Goal: Information Seeking & Learning: Understand process/instructions

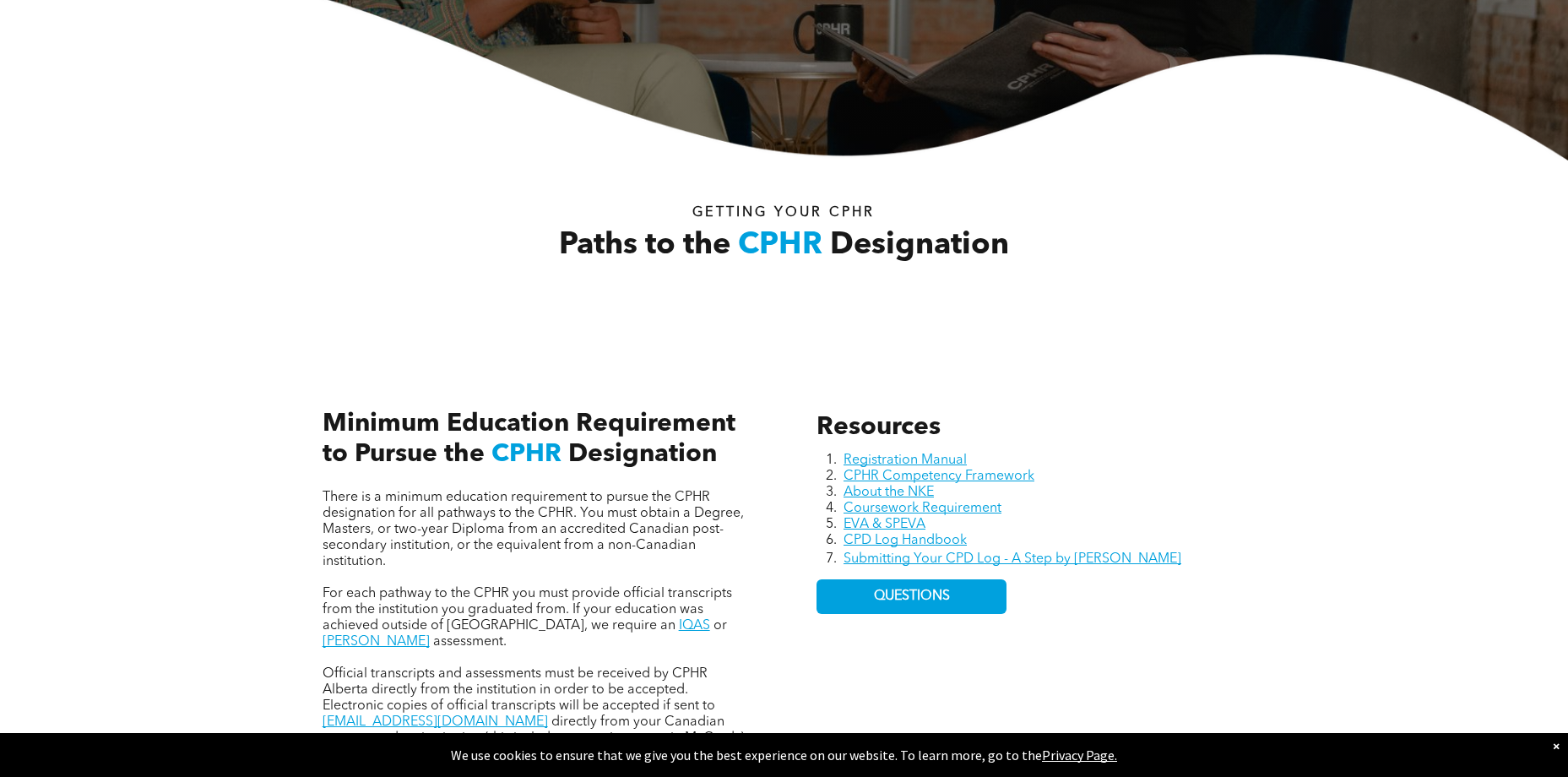
scroll to position [507, 0]
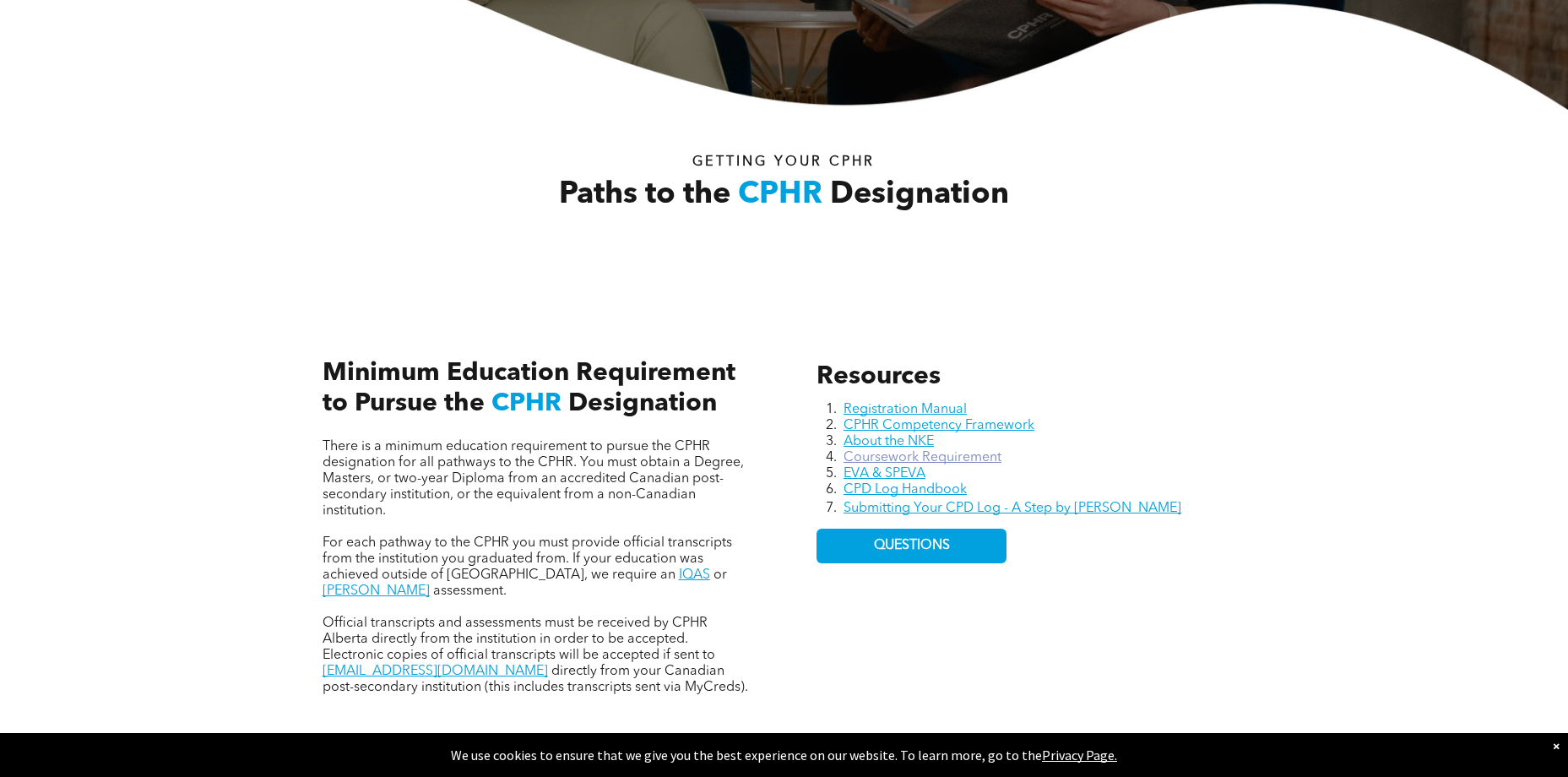
click at [983, 453] on link "Coursework Requirement" at bounding box center [922, 457] width 158 height 13
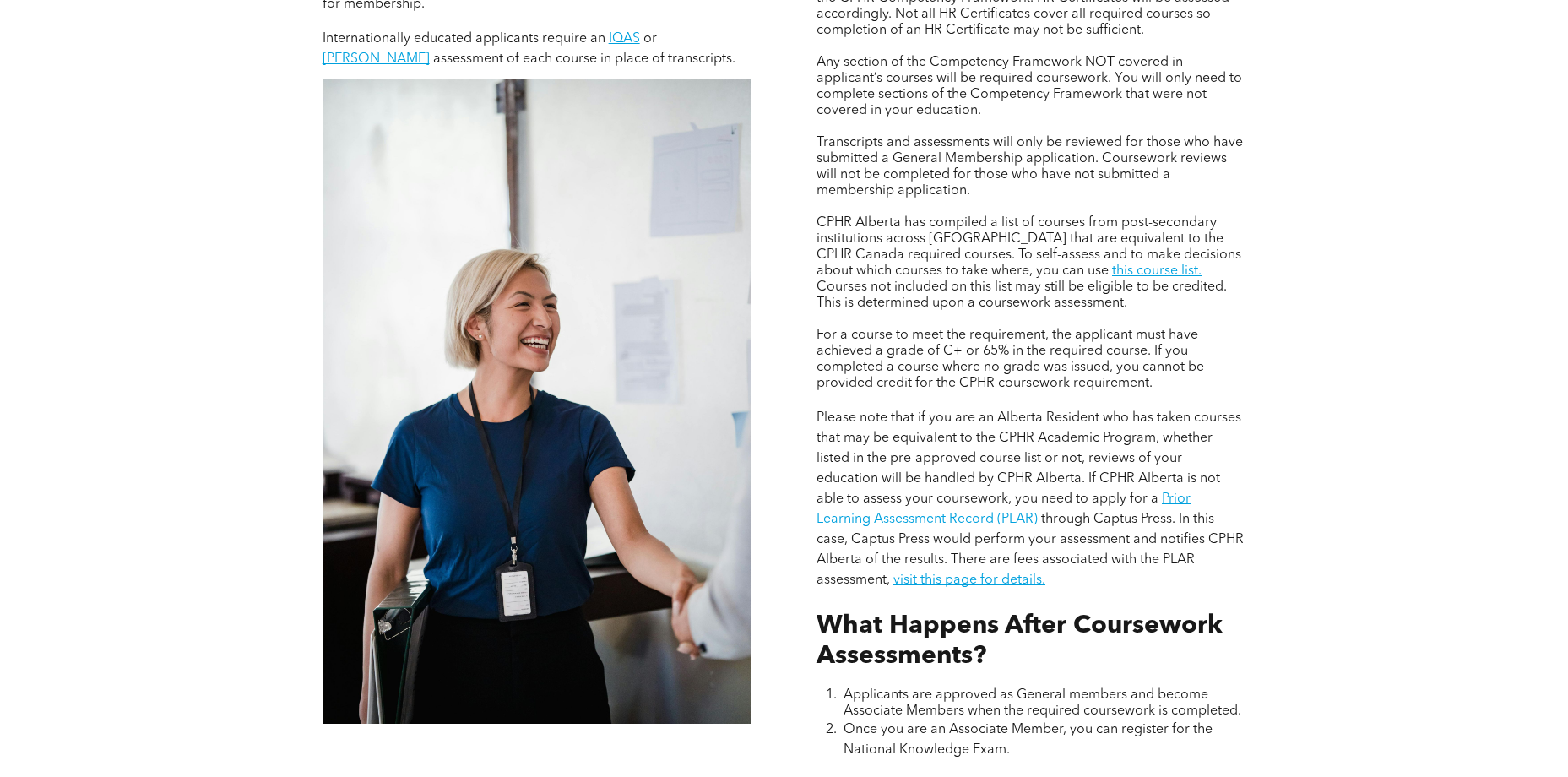
scroll to position [1435, 0]
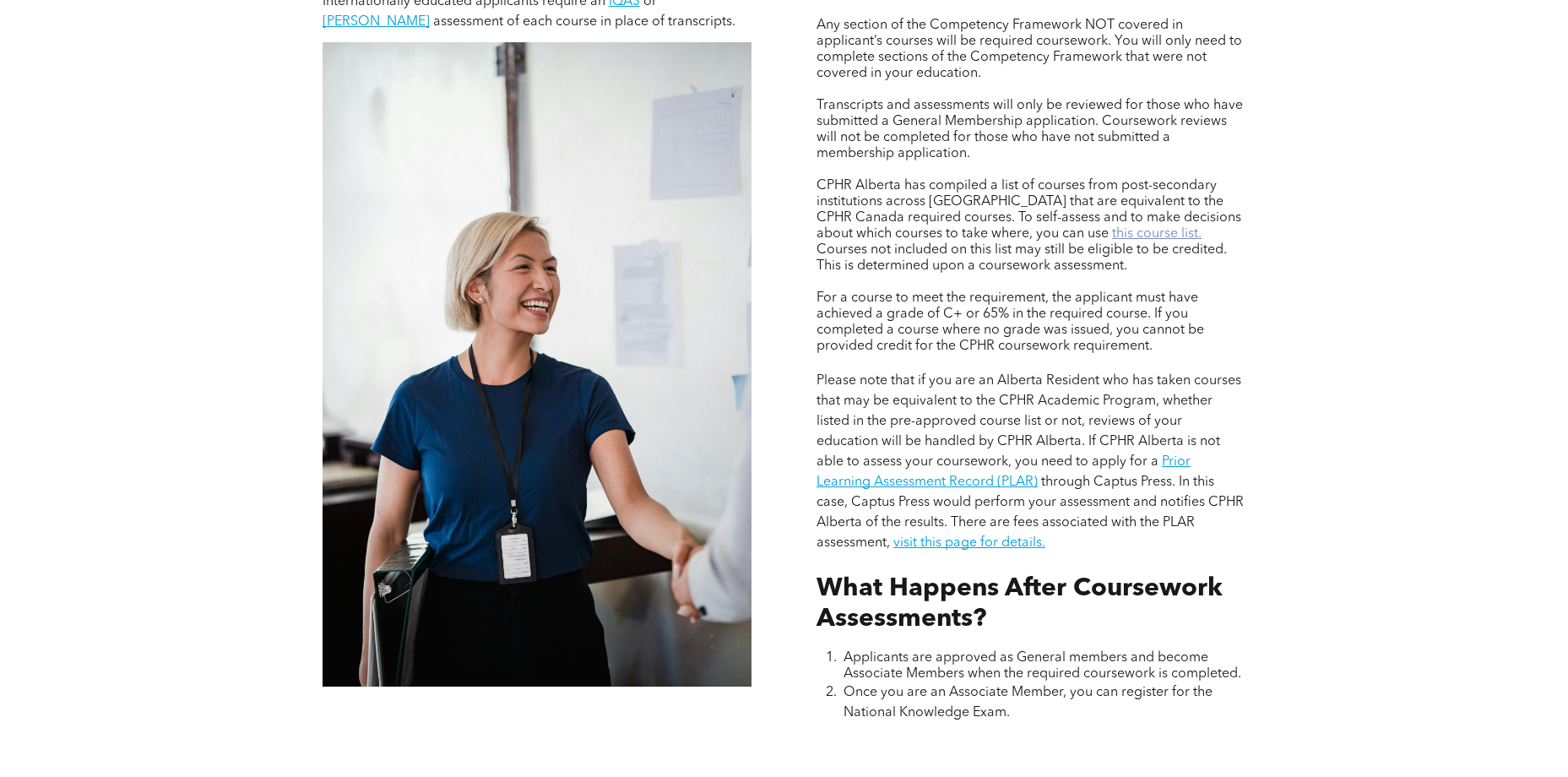
click at [1112, 229] on link "this course list." at bounding box center [1157, 234] width 90 height 13
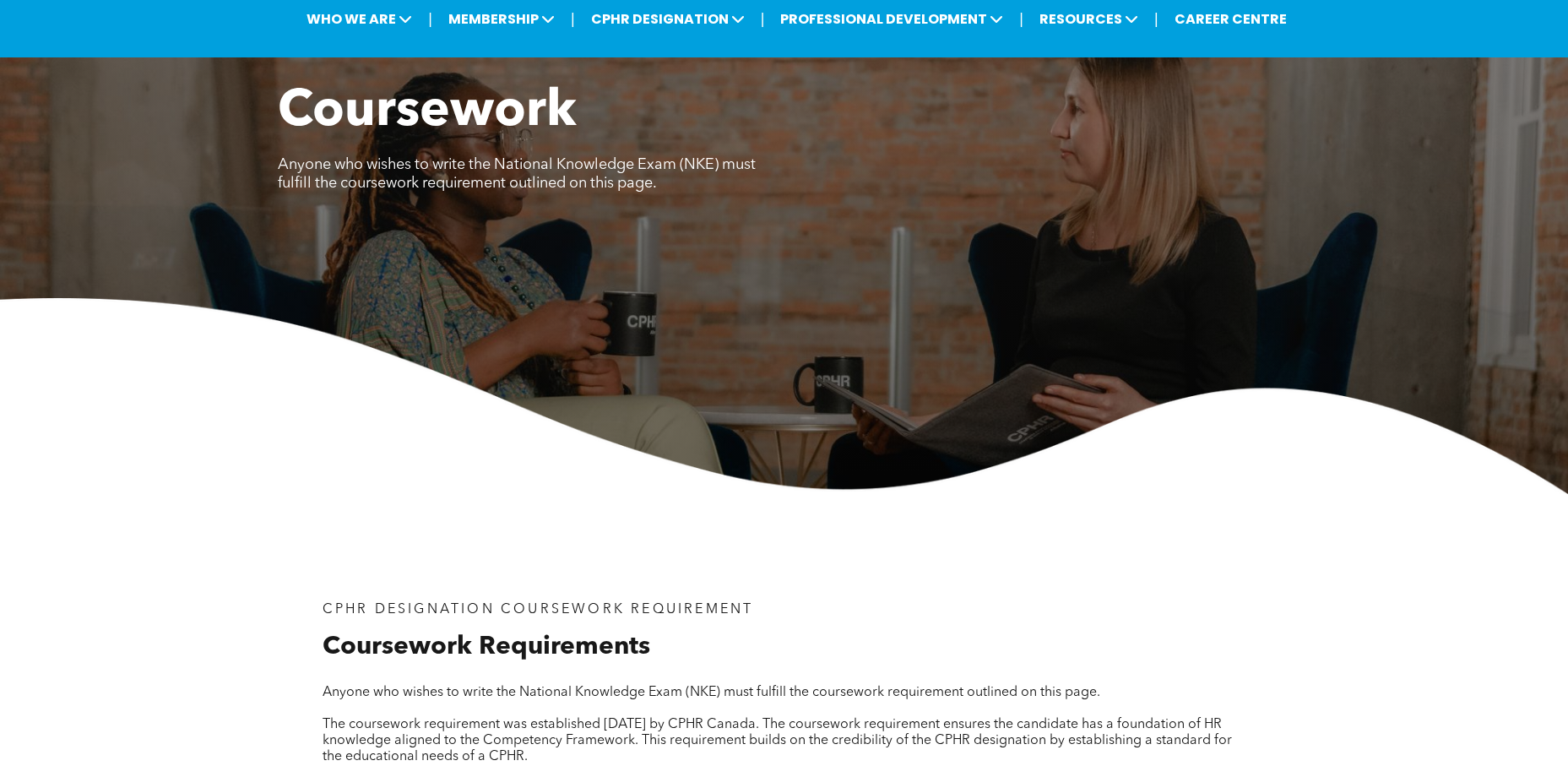
scroll to position [0, 0]
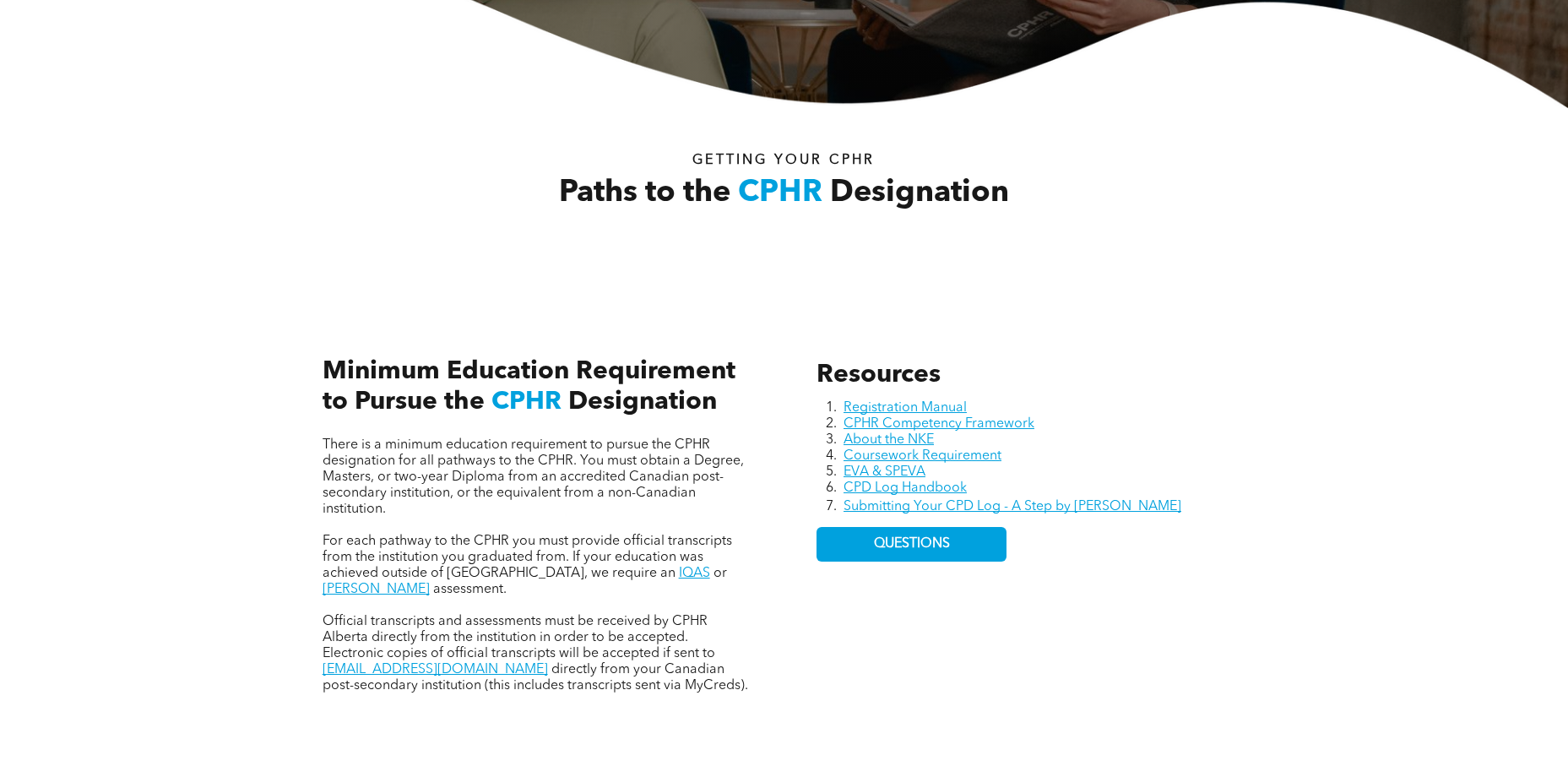
scroll to position [507, 0]
